Goal: Task Accomplishment & Management: Use online tool/utility

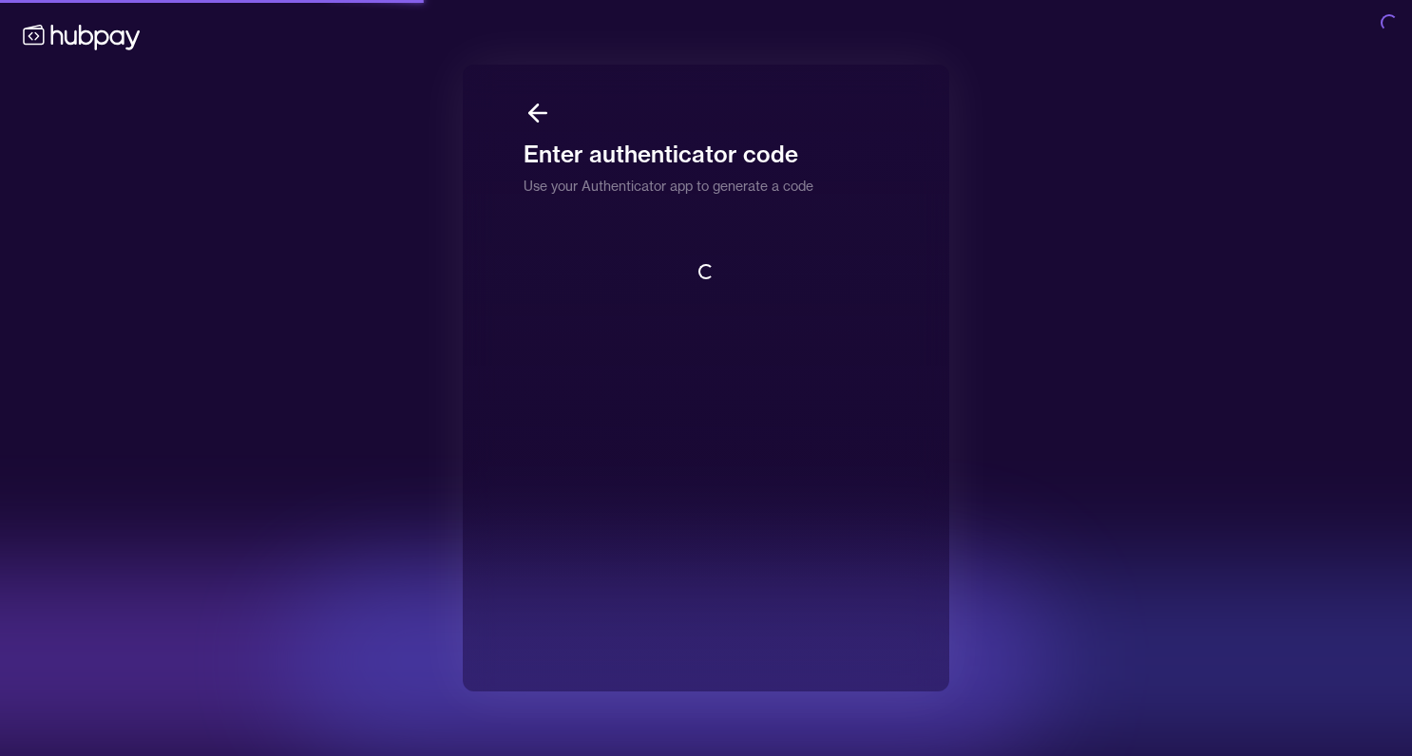
scroll to position [2, 0]
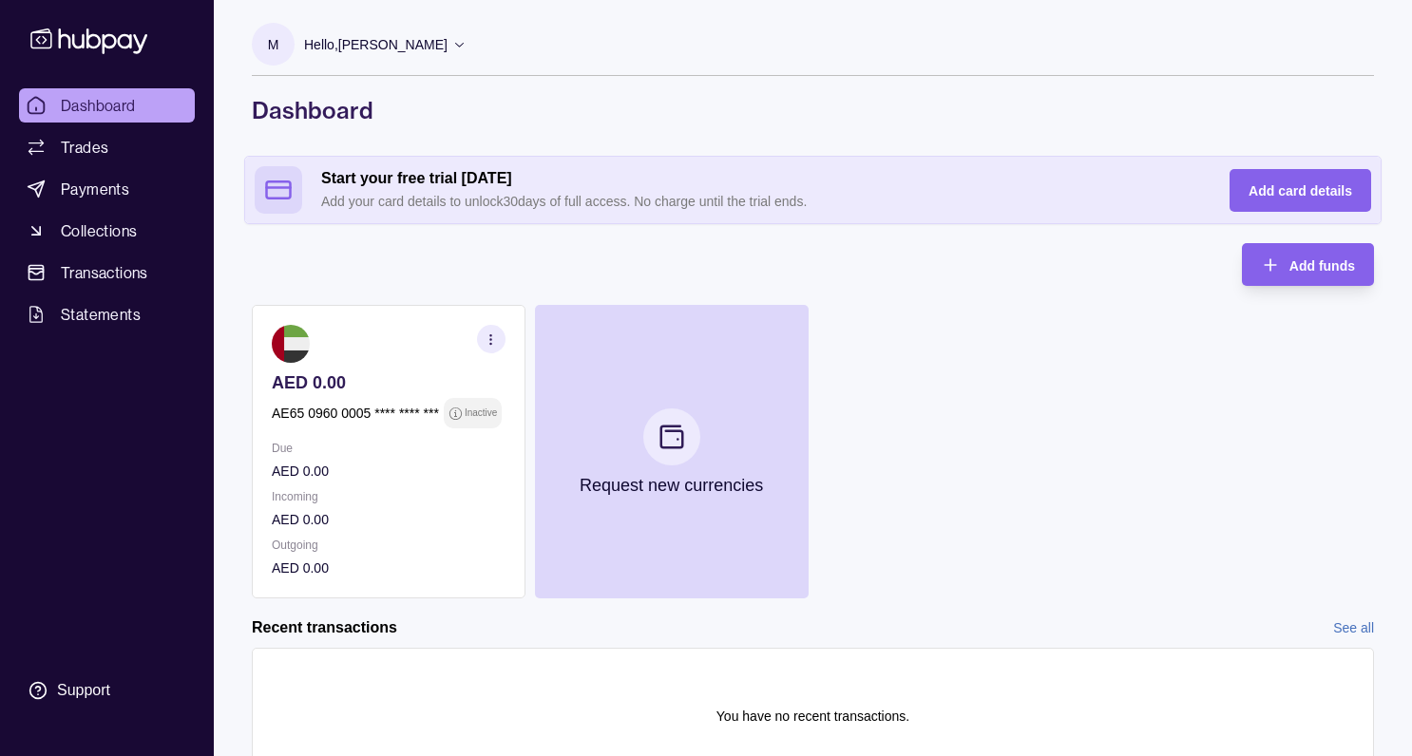
scroll to position [89, 0]
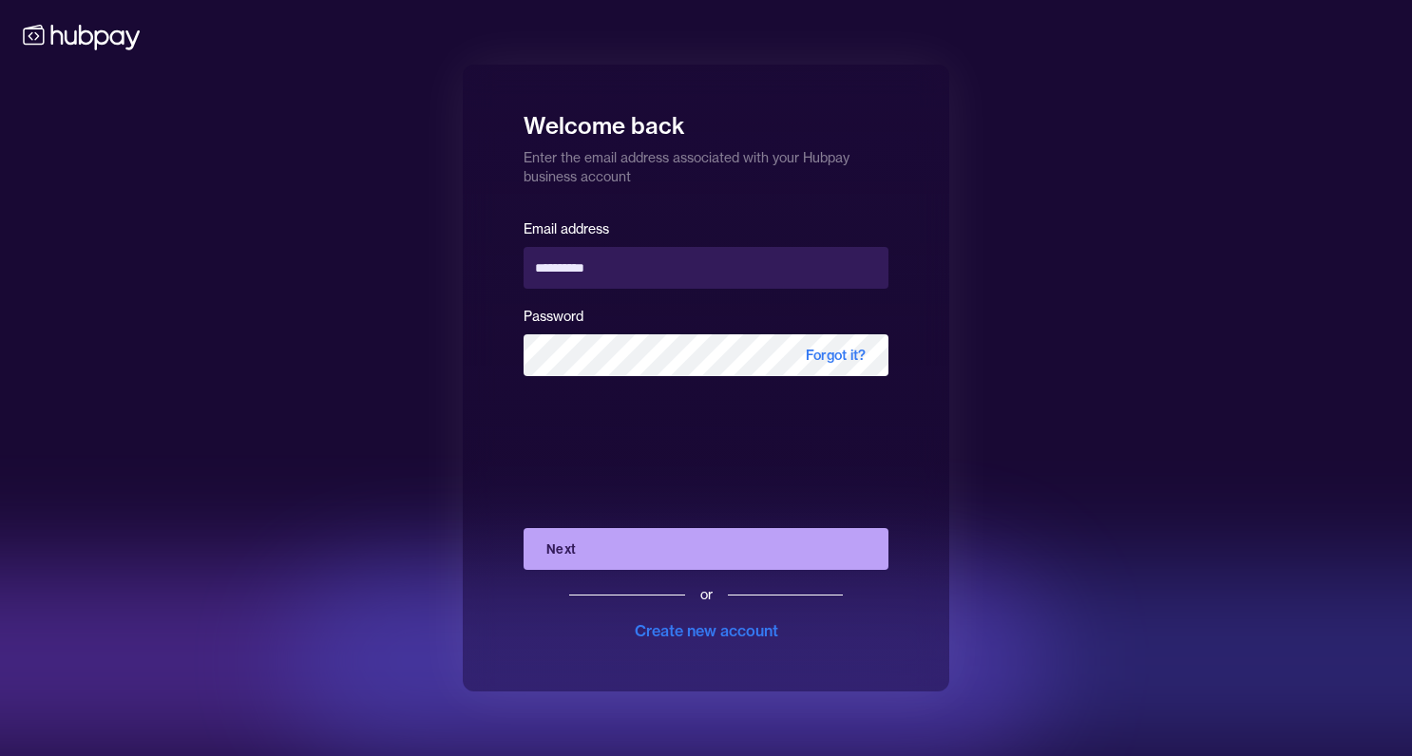
click at [685, 554] on button "Next" at bounding box center [705, 549] width 365 height 42
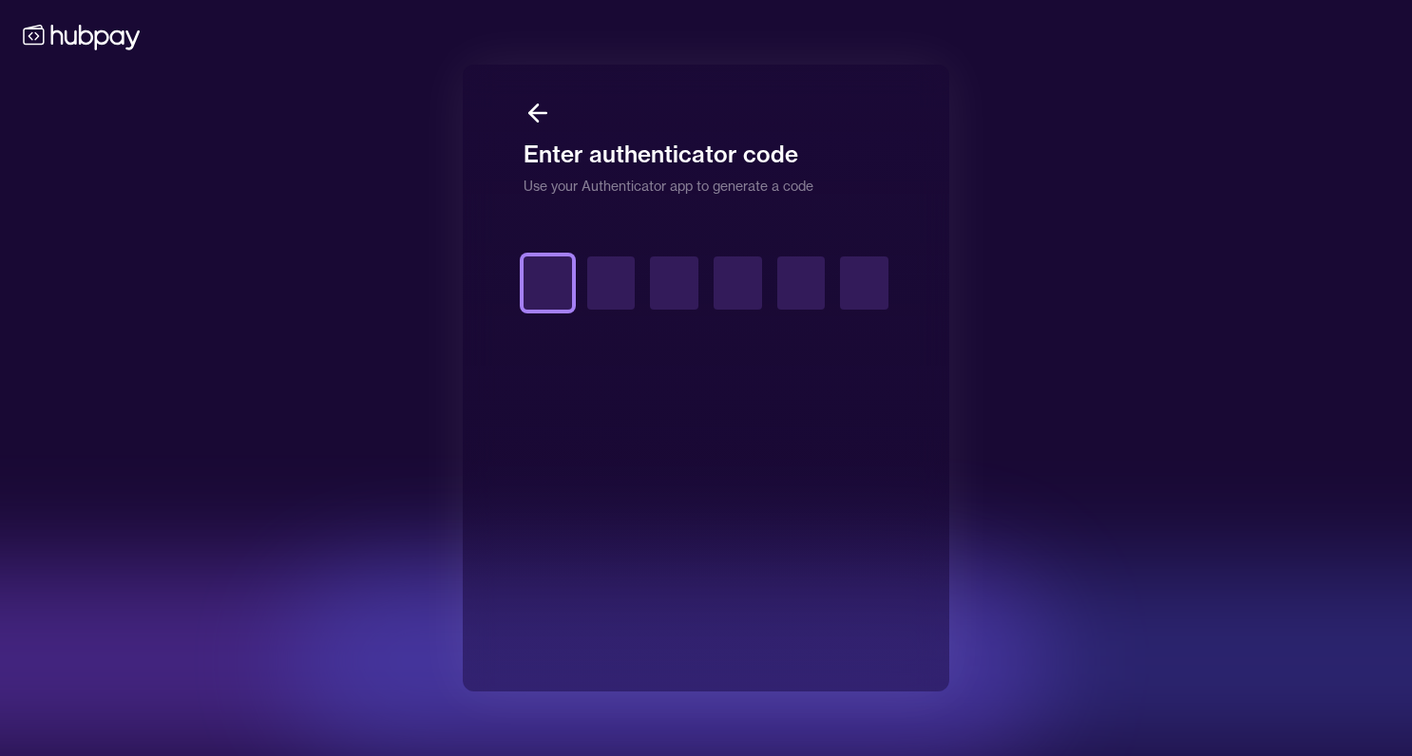
type input "*"
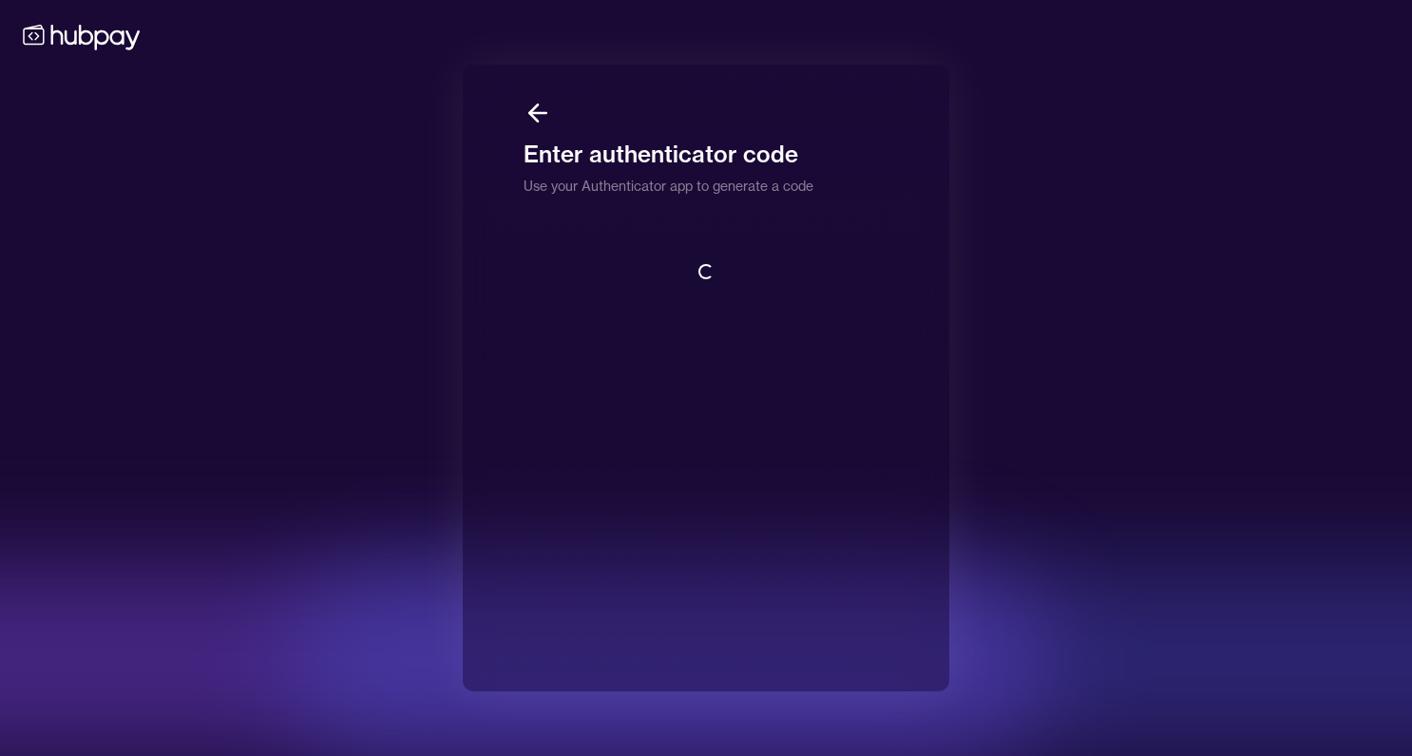
scroll to position [2, 0]
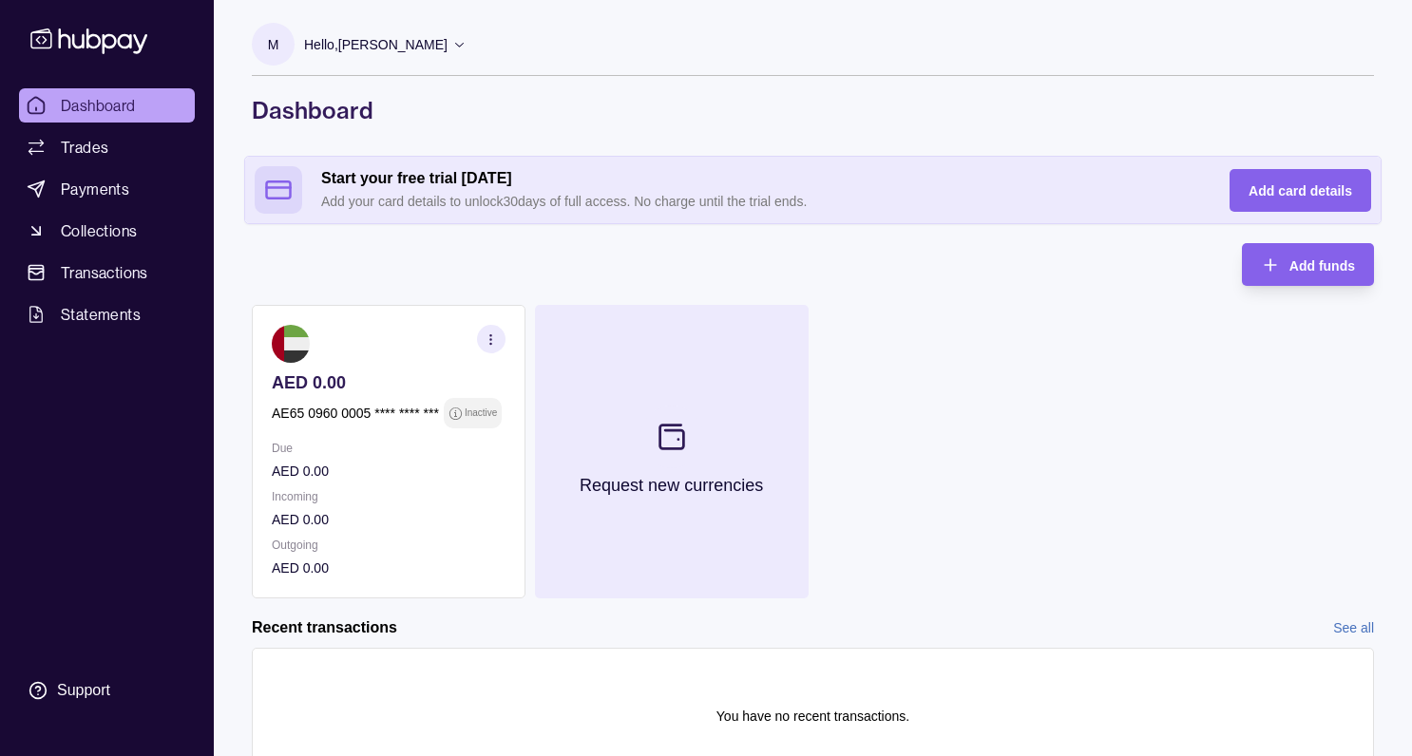
click at [642, 476] on p "Request new currencies" at bounding box center [671, 485] width 183 height 21
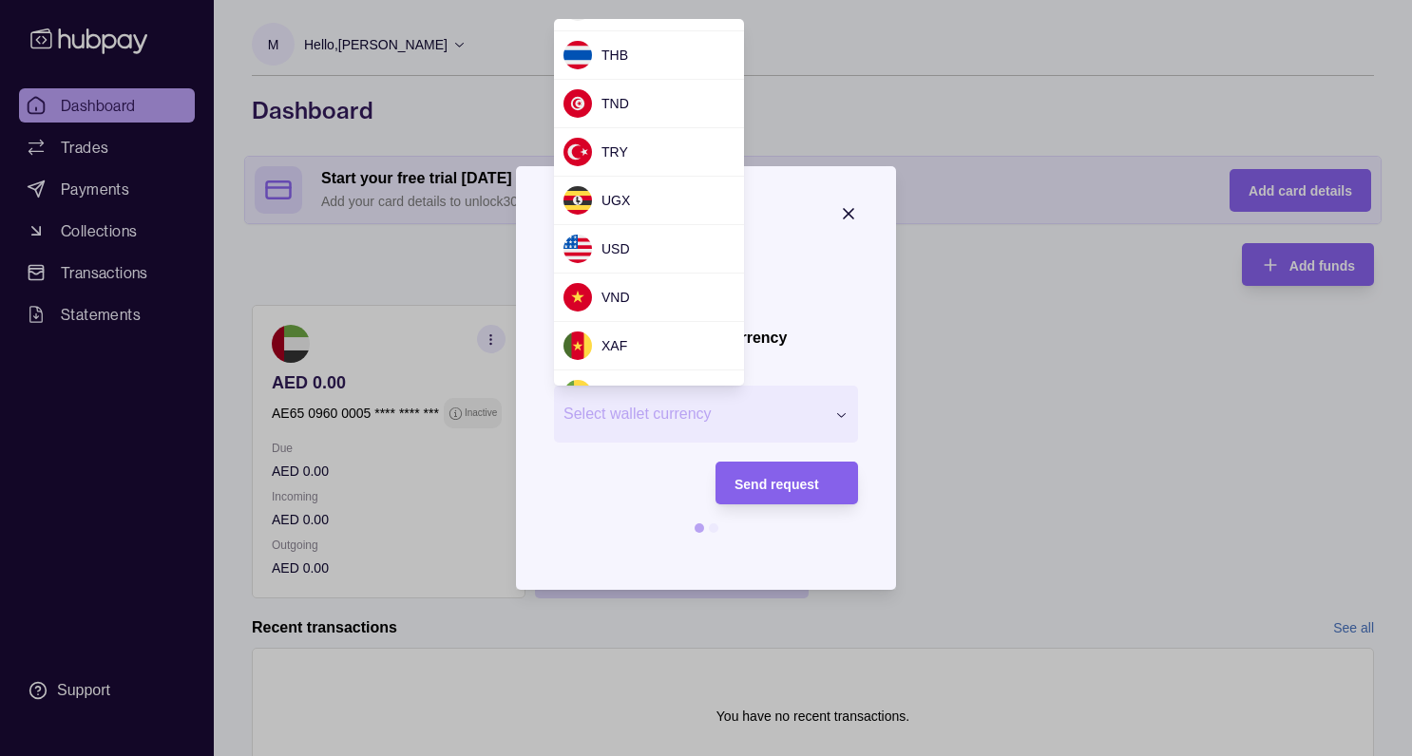
scroll to position [1662, 0]
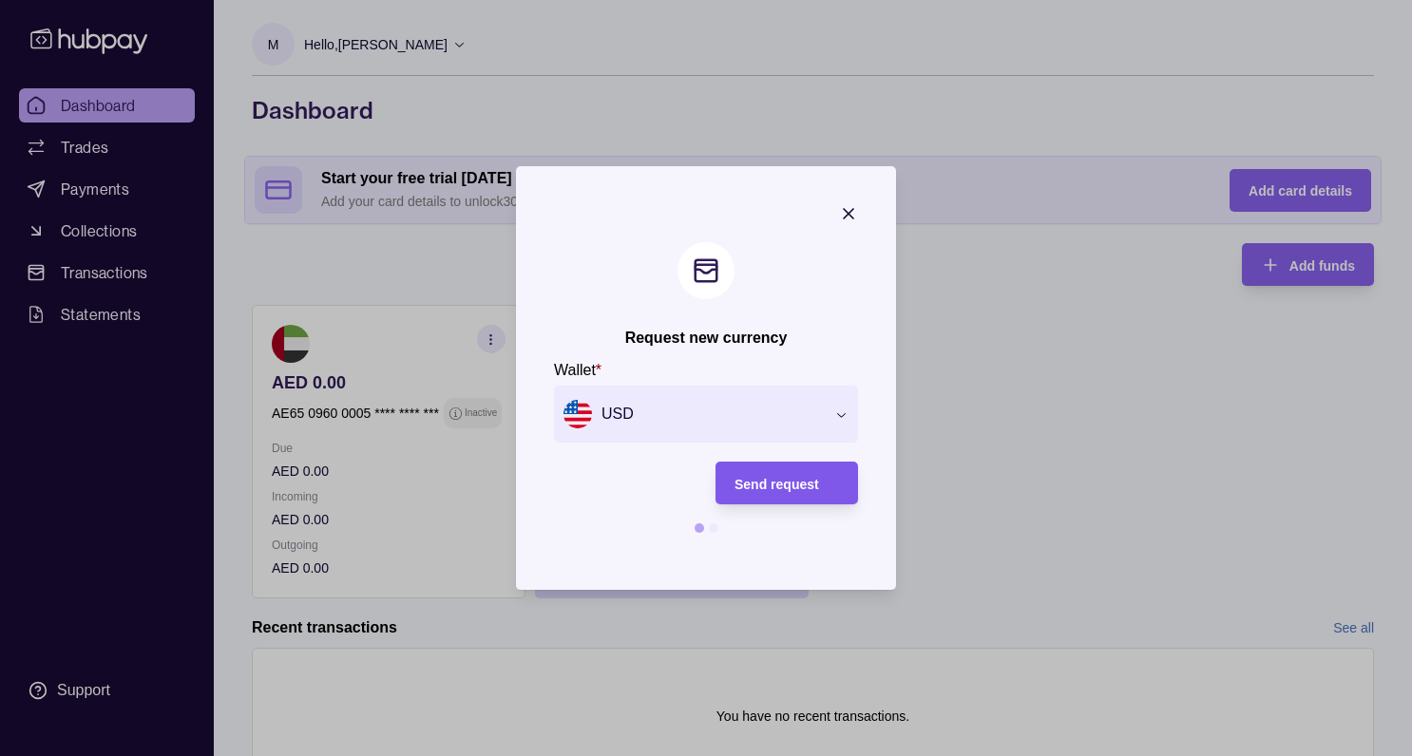
click at [787, 488] on span "Send request" at bounding box center [776, 484] width 85 height 15
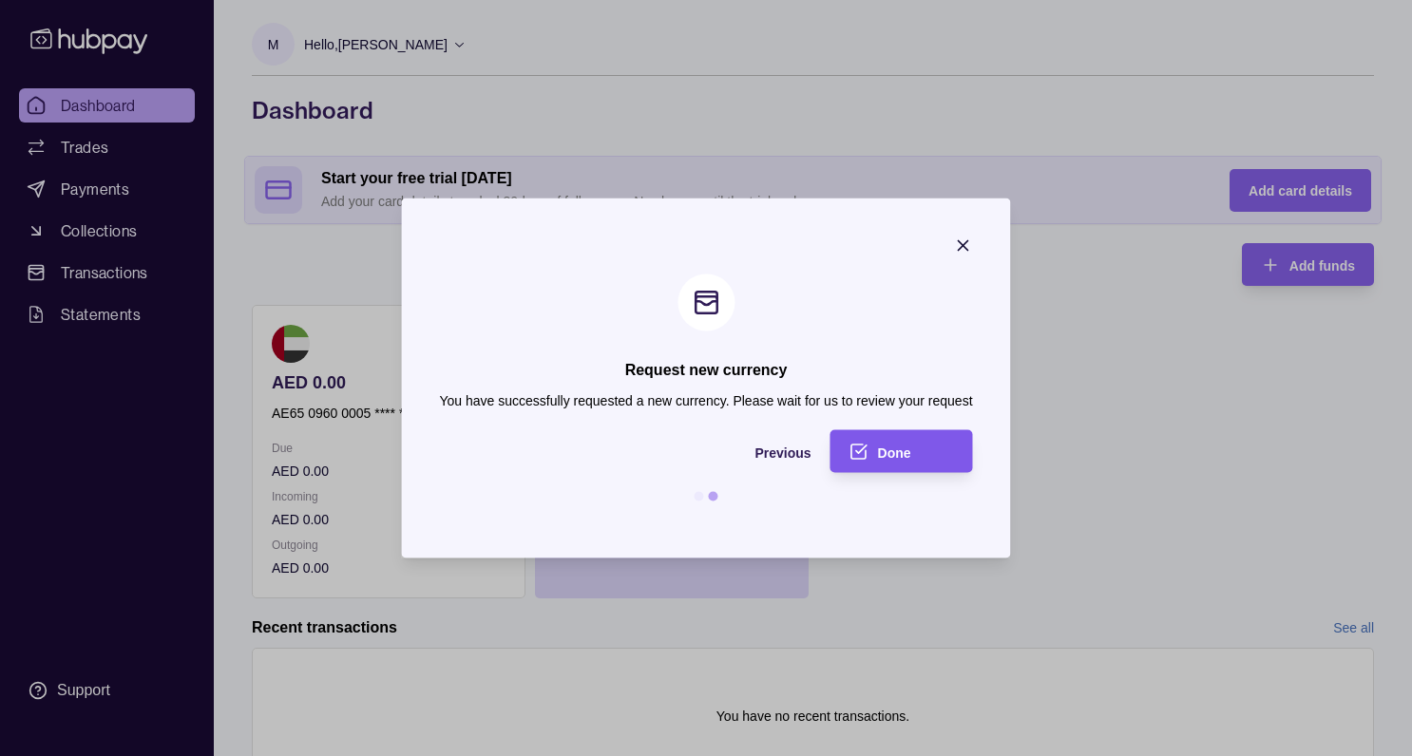
click at [894, 465] on div "Done" at bounding box center [887, 451] width 133 height 43
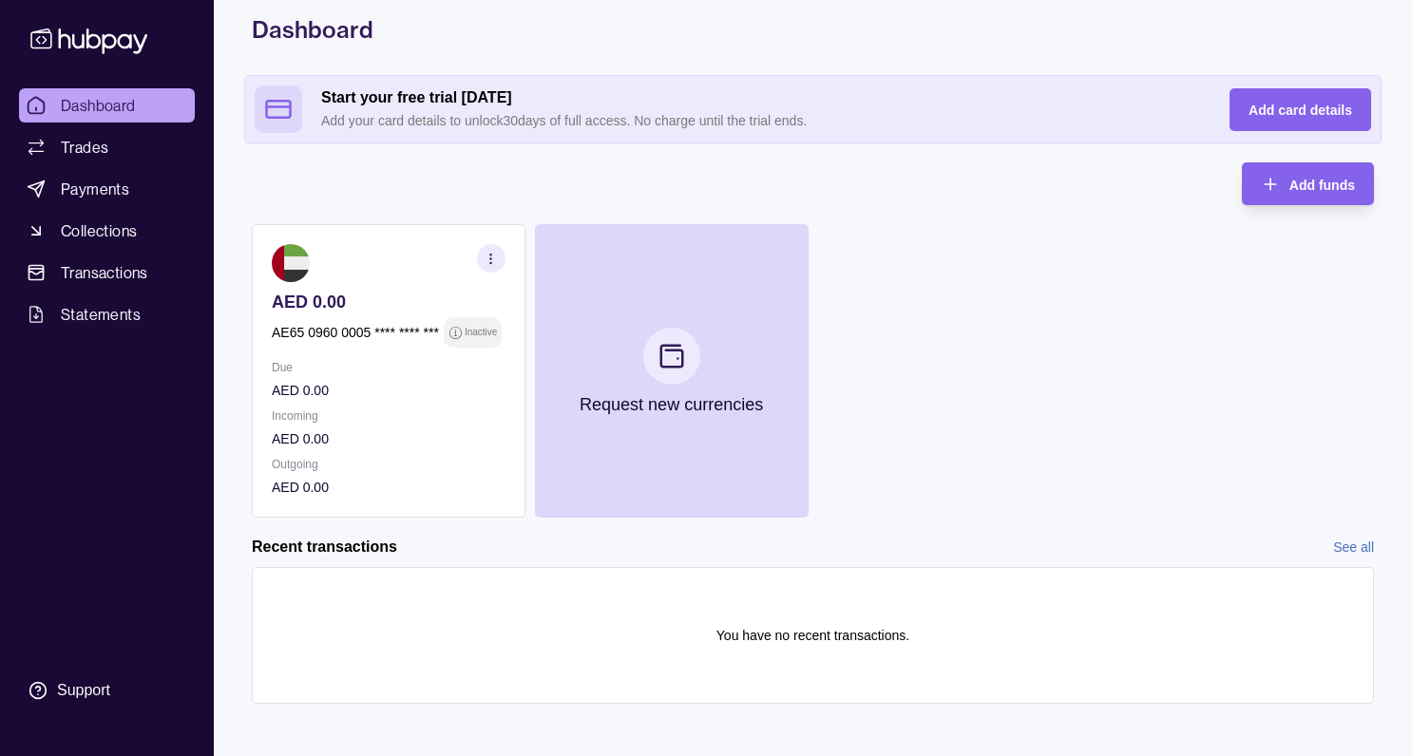
scroll to position [89, 0]
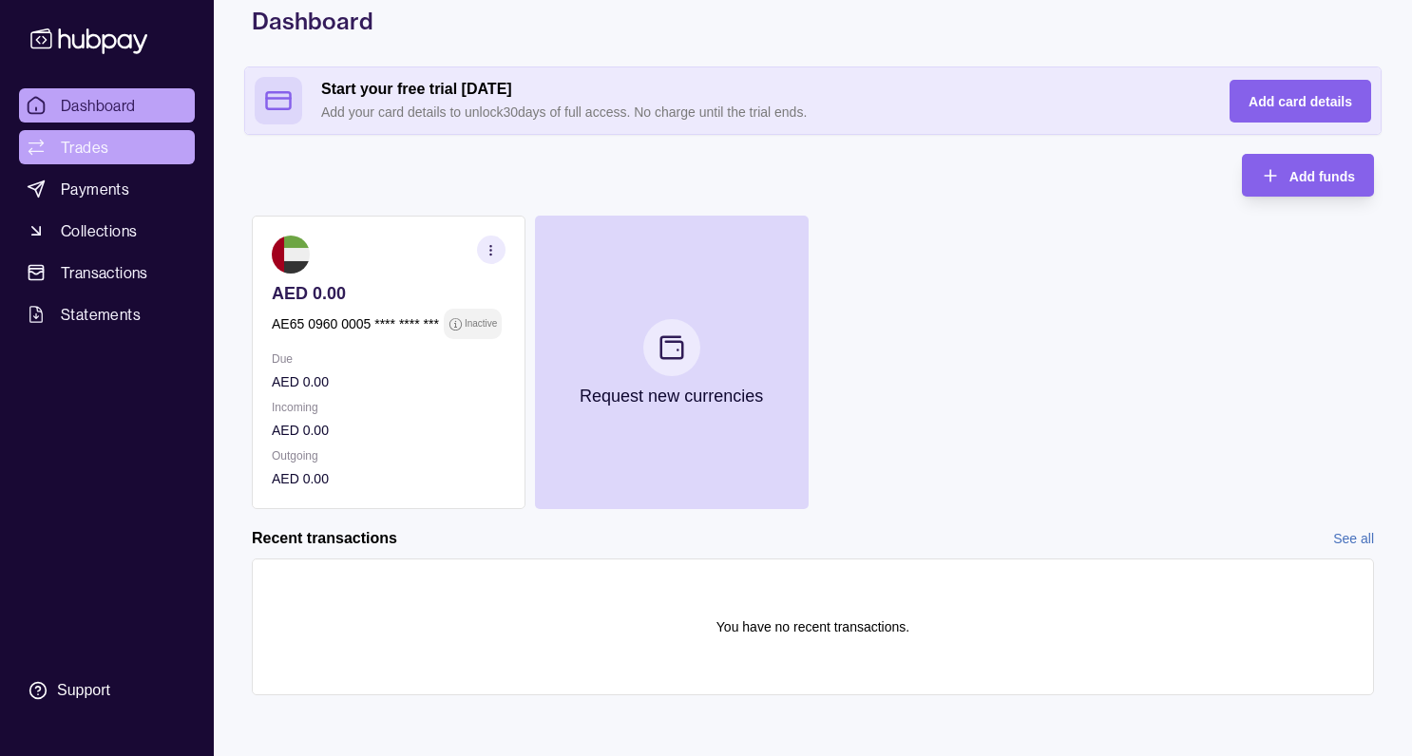
click at [93, 152] on span "Trades" at bounding box center [85, 147] width 48 height 23
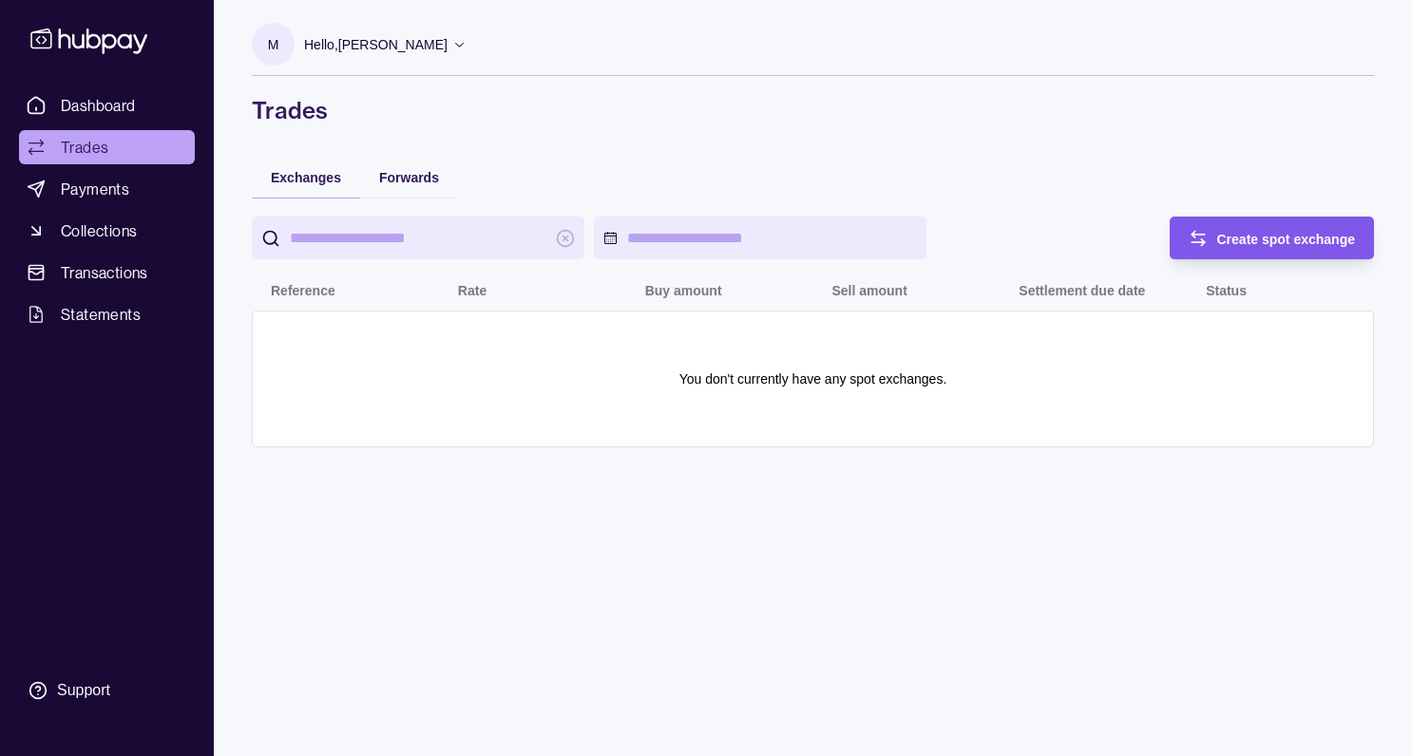
click at [1246, 236] on span "Create spot exchange" at bounding box center [1286, 239] width 139 height 15
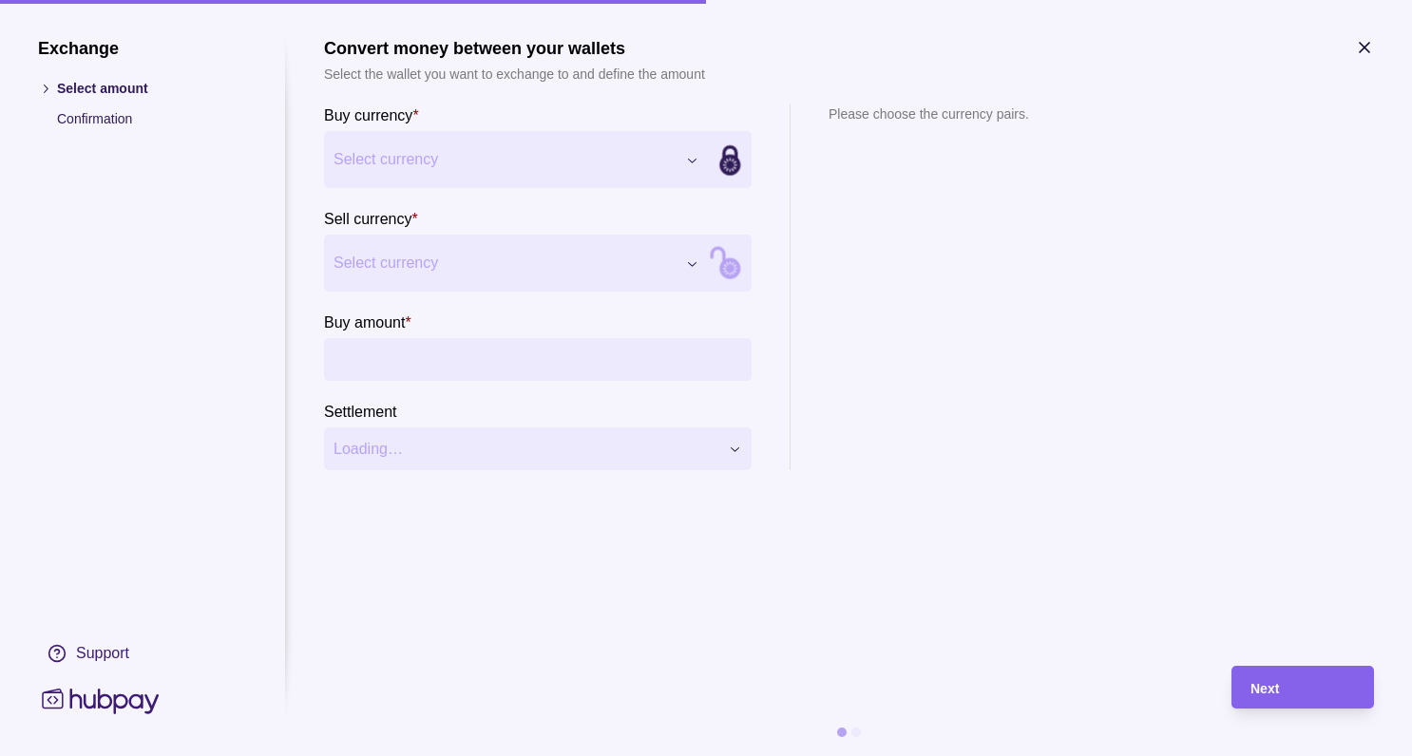
click at [656, 755] on div "Exchange Select amount Confirmation Support Convert money between your wallets …" at bounding box center [706, 756] width 1412 height 0
click at [592, 755] on div "Exchange Select amount Confirmation Support Convert money between your wallets …" at bounding box center [706, 756] width 1412 height 0
